Goal: Task Accomplishment & Management: Use online tool/utility

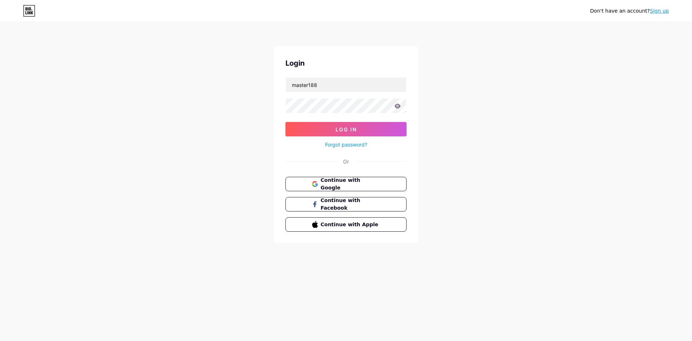
type input "master188"
click at [286, 122] on button "Log In" at bounding box center [346, 129] width 121 height 14
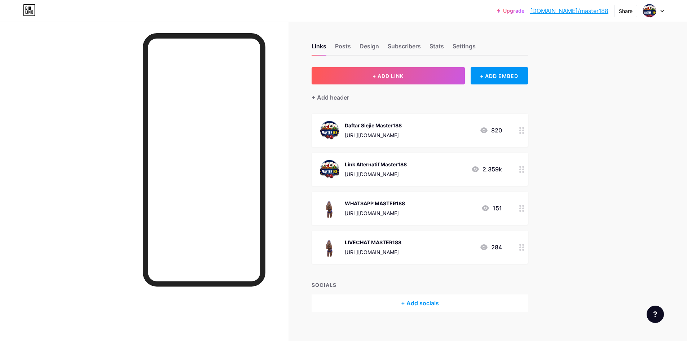
click at [402, 134] on div "[URL][DOMAIN_NAME]" at bounding box center [373, 135] width 57 height 8
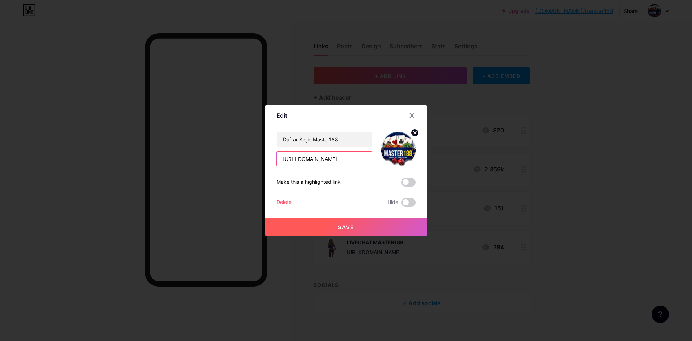
drag, startPoint x: 338, startPoint y: 157, endPoint x: 307, endPoint y: 160, distance: 31.1
click at [307, 160] on input "[URL][DOMAIN_NAME]" at bounding box center [324, 158] width 95 height 14
paste input "marketwinter"
click at [309, 158] on input "[URL][DOMAIN_NAME]" at bounding box center [324, 158] width 95 height 14
type input "[URL][DOMAIN_NAME]"
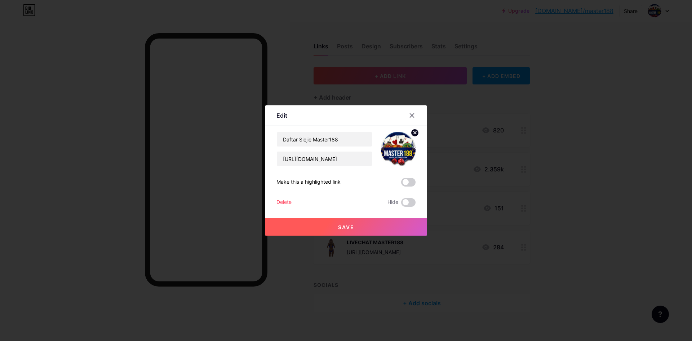
click at [355, 225] on button "Save" at bounding box center [346, 226] width 162 height 17
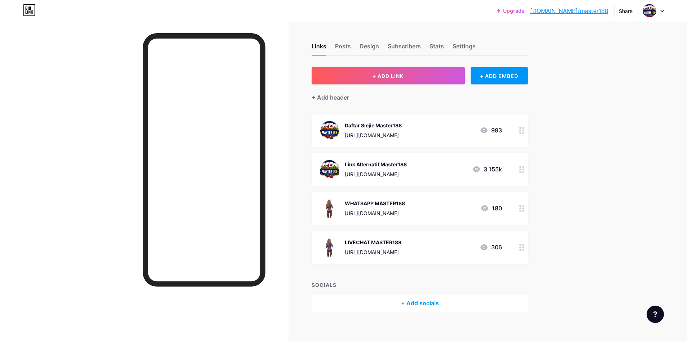
click at [655, 9] on span at bounding box center [650, 11] width 14 height 14
click at [661, 11] on icon at bounding box center [662, 11] width 3 height 2
click at [657, 13] on div at bounding box center [653, 10] width 21 height 13
click at [593, 101] on li "Logout" at bounding box center [618, 101] width 89 height 19
